Goal: Information Seeking & Learning: Find specific fact

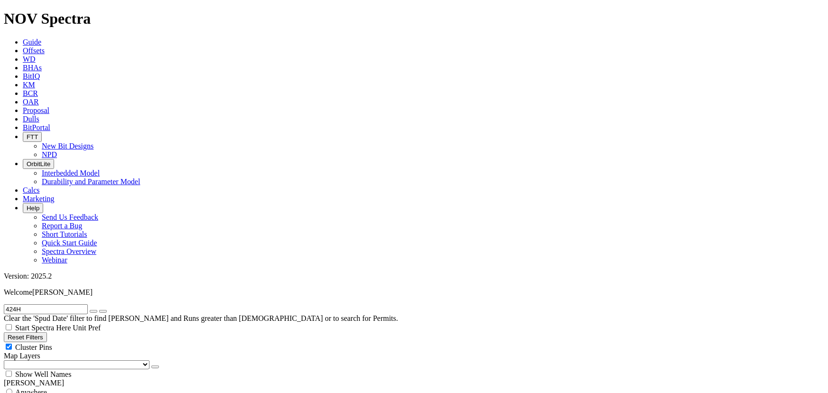
scroll to position [172, 0]
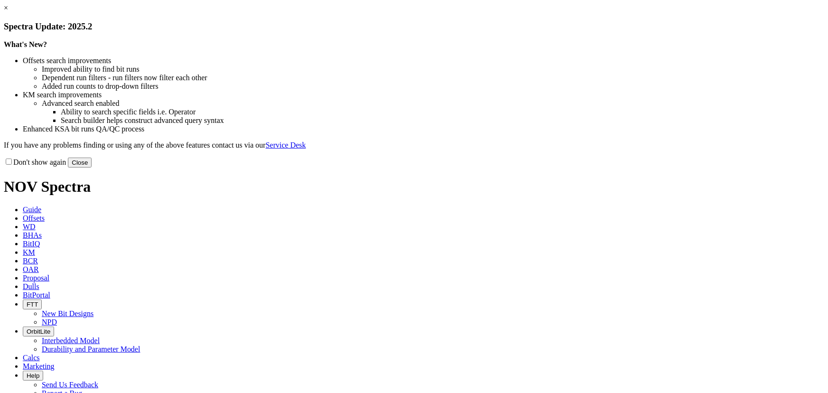
click at [92, 167] on button "Close" at bounding box center [80, 162] width 24 height 10
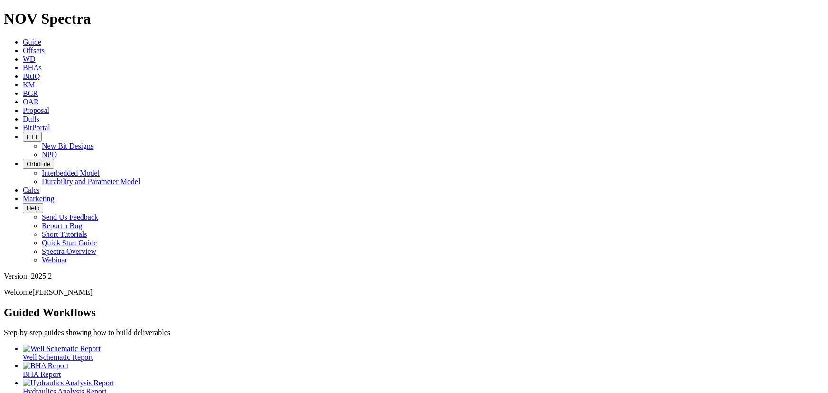
click at [45, 46] on link "Offsets" at bounding box center [34, 50] width 22 height 8
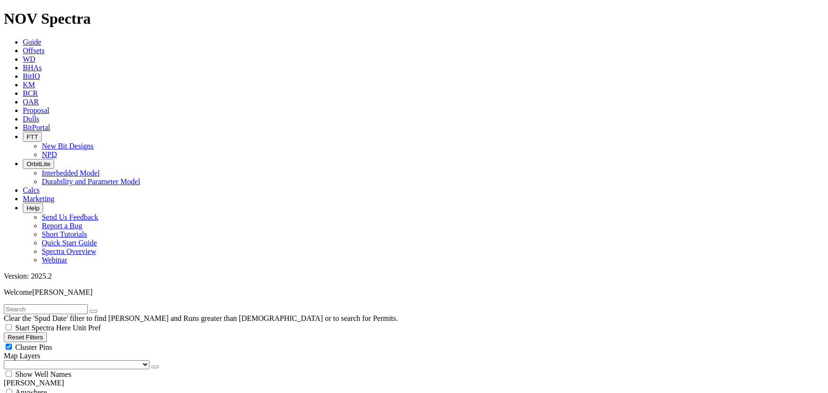
click at [88, 304] on input "text" at bounding box center [46, 309] width 84 height 10
click at [85, 304] on input "text" at bounding box center [46, 309] width 84 height 10
type input "hartgrove"
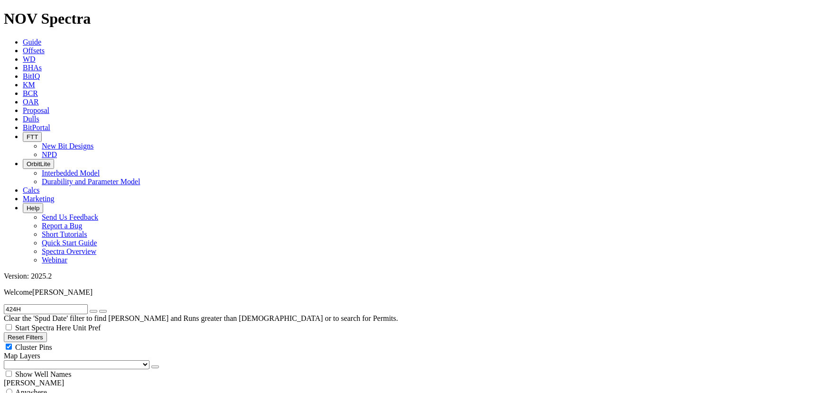
scroll to position [172, 0]
